Goal: Navigation & Orientation: Find specific page/section

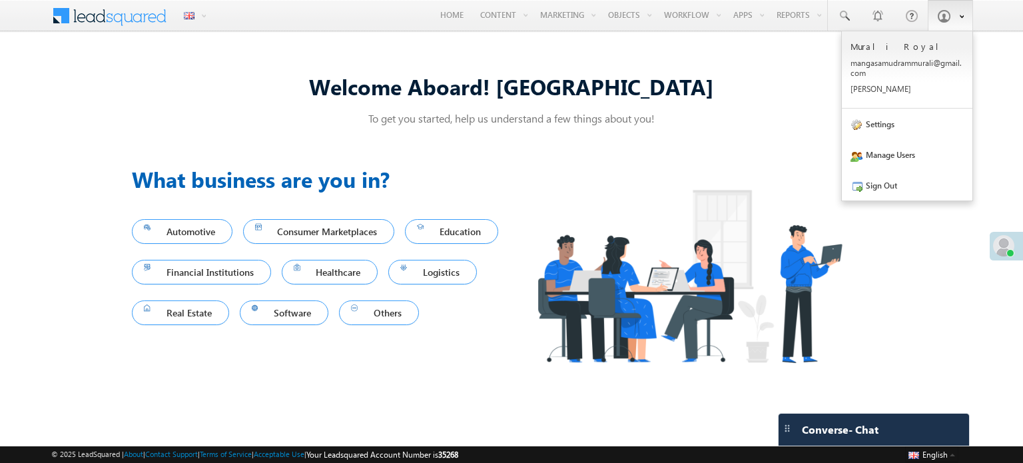
click at [940, 21] on span at bounding box center [943, 15] width 13 height 13
click at [901, 116] on link "Settings" at bounding box center [907, 124] width 131 height 31
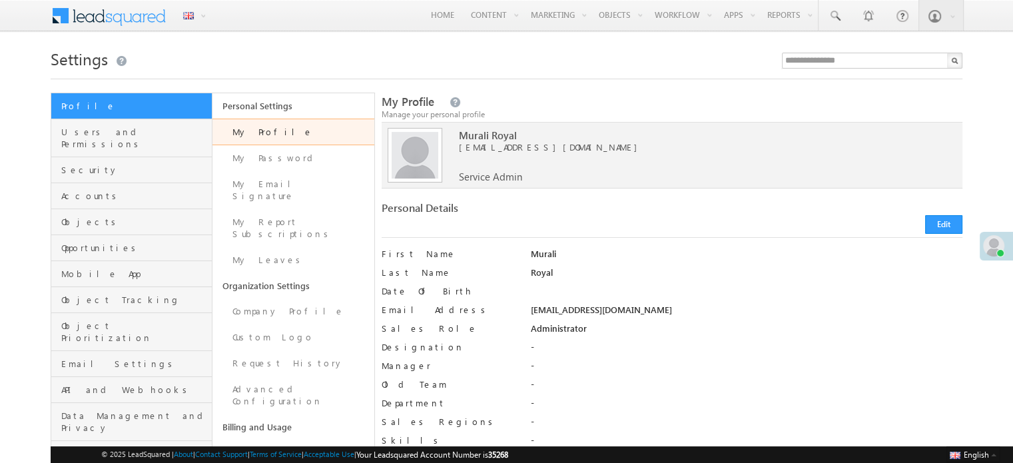
scroll to position [133, 0]
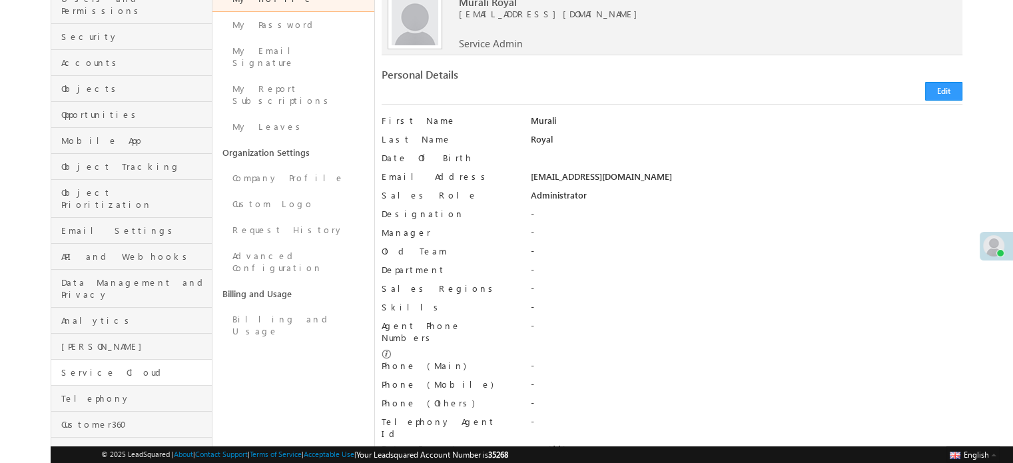
click at [115, 366] on span "Service Cloud" at bounding box center [134, 372] width 147 height 12
